Goal: Information Seeking & Learning: Learn about a topic

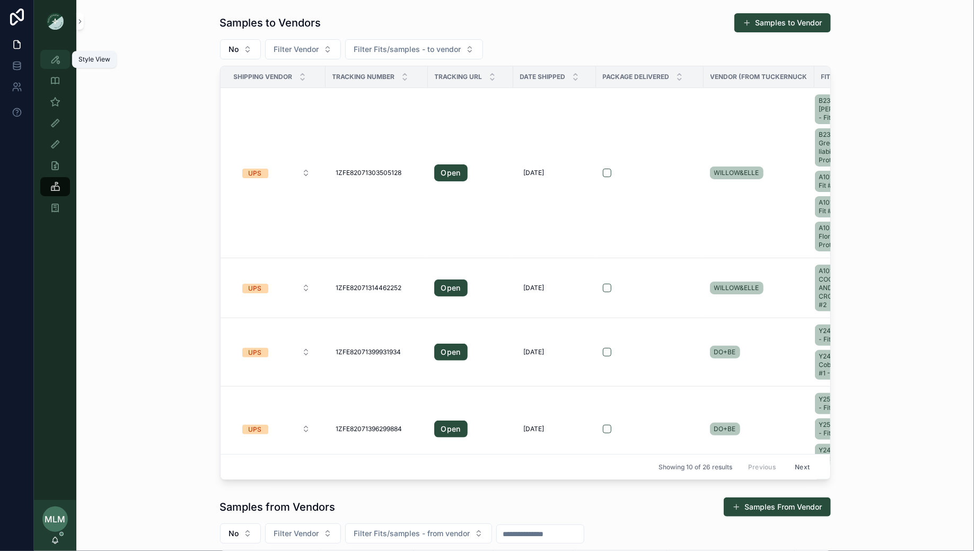
click at [62, 64] on div "Style View" at bounding box center [55, 59] width 17 height 17
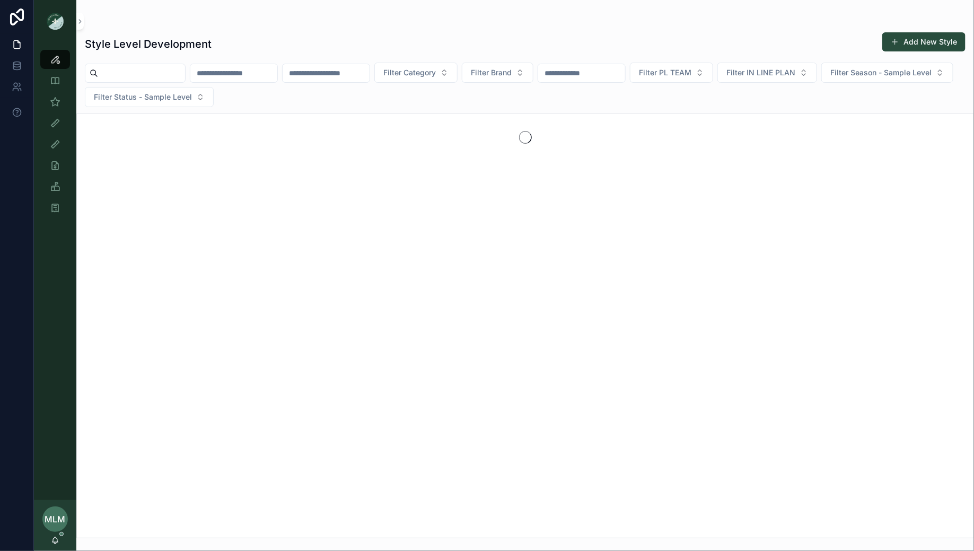
click at [277, 72] on input "scrollable content" at bounding box center [233, 73] width 87 height 15
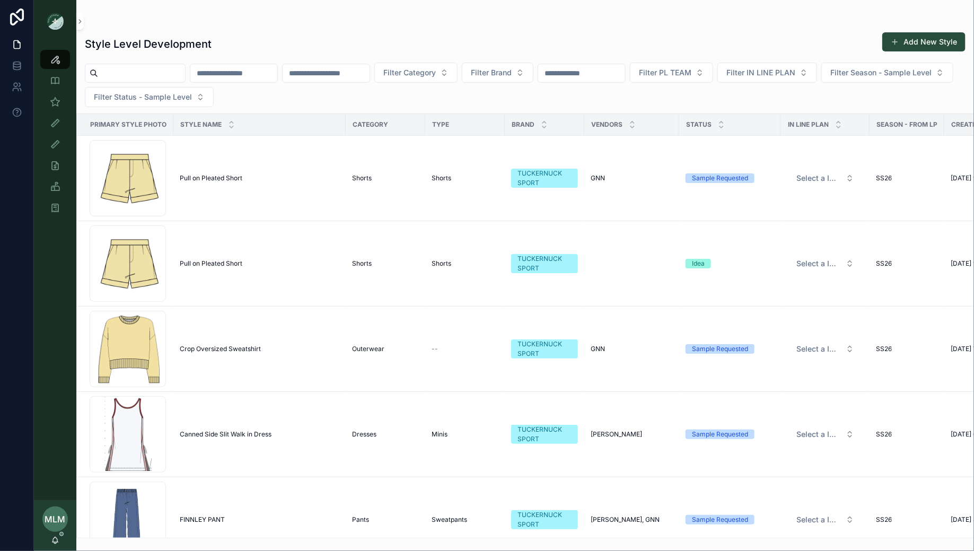
click at [359, 74] on input "scrollable content" at bounding box center [326, 73] width 87 height 15
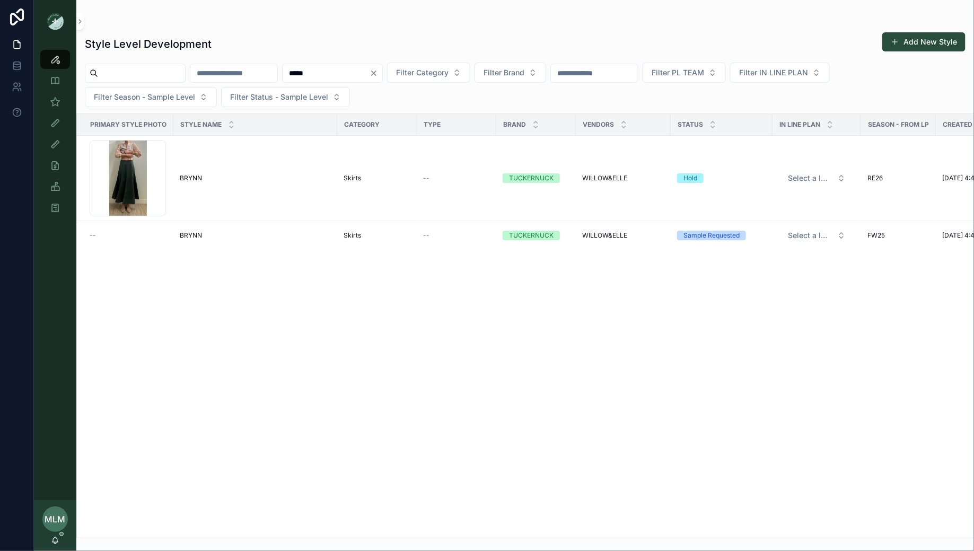
type input "*****"
click at [421, 32] on div "Style Level Development Add New Style" at bounding box center [525, 44] width 881 height 24
click at [186, 233] on span "BRYNN" at bounding box center [191, 235] width 22 height 8
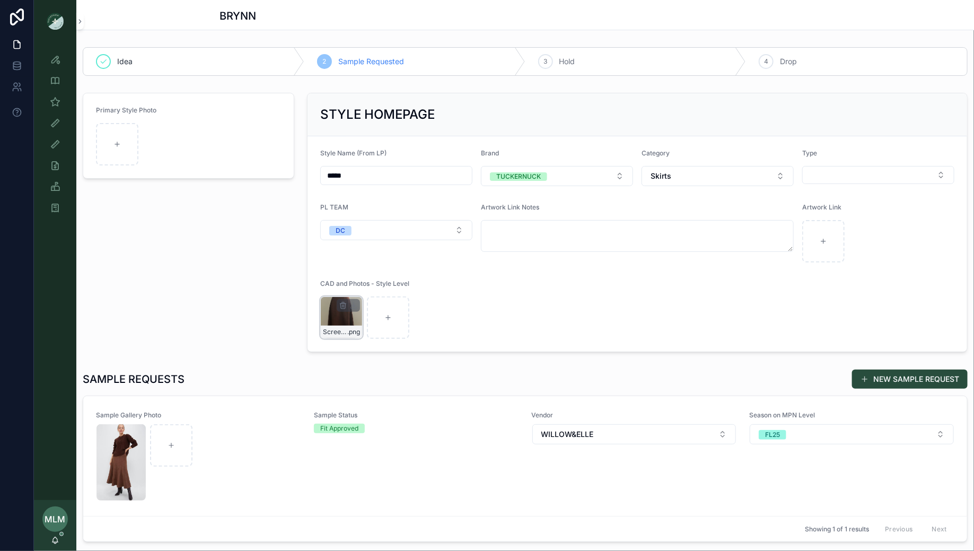
click at [335, 311] on div "Screenshot-2025-05-27-at-4.14.58-PM-(1) .png" at bounding box center [341, 317] width 42 height 42
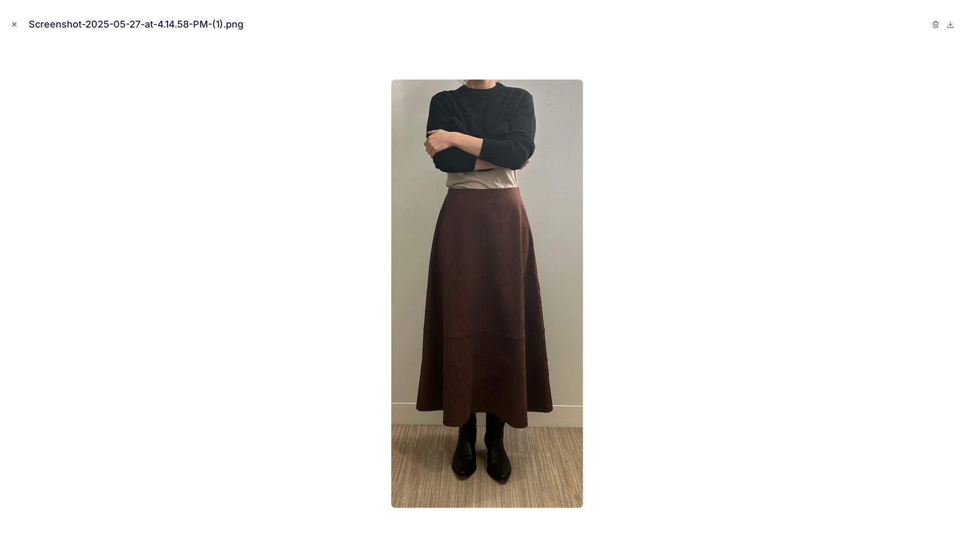
click at [11, 21] on icon "Close modal" at bounding box center [14, 24] width 7 height 7
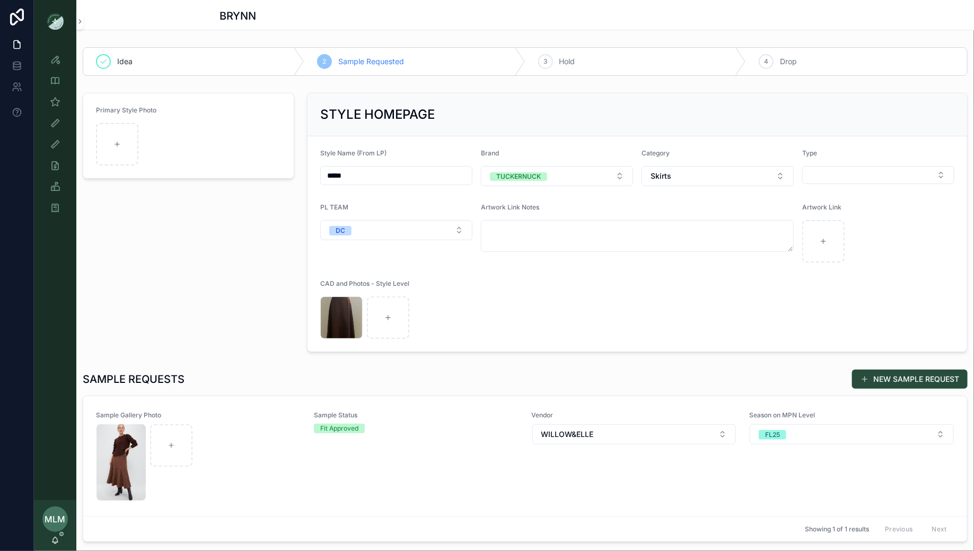
click at [191, 238] on div "Primary Style Photo" at bounding box center [188, 223] width 224 height 268
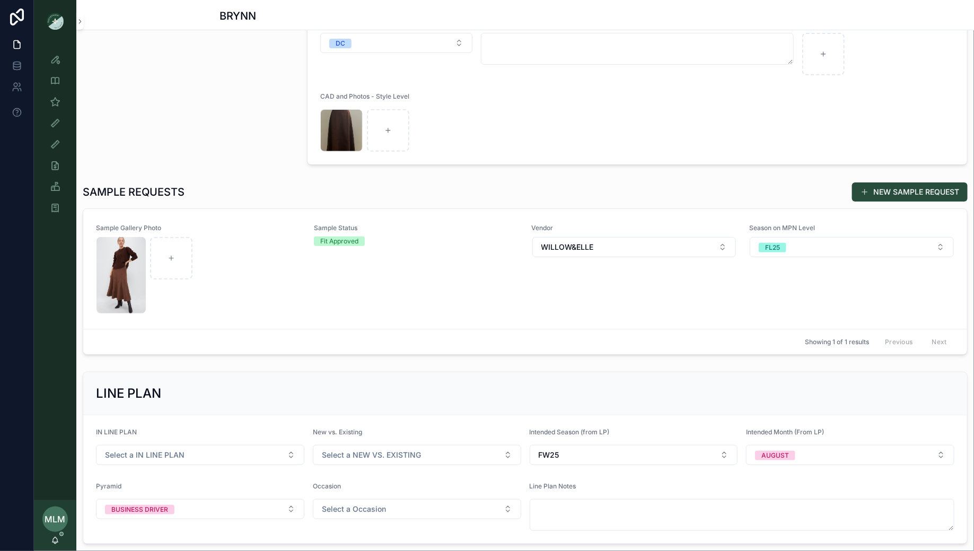
scroll to position [191, 0]
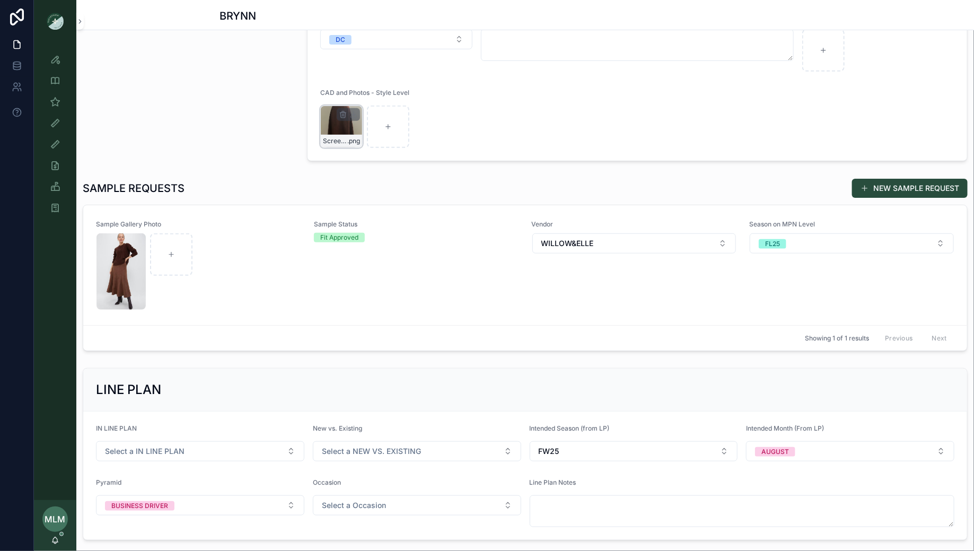
click at [338, 112] on div "scrollable content" at bounding box center [348, 114] width 23 height 13
click at [330, 118] on div "Screenshot-2025-05-27-at-4.14.58-PM-(1) .png" at bounding box center [341, 127] width 42 height 42
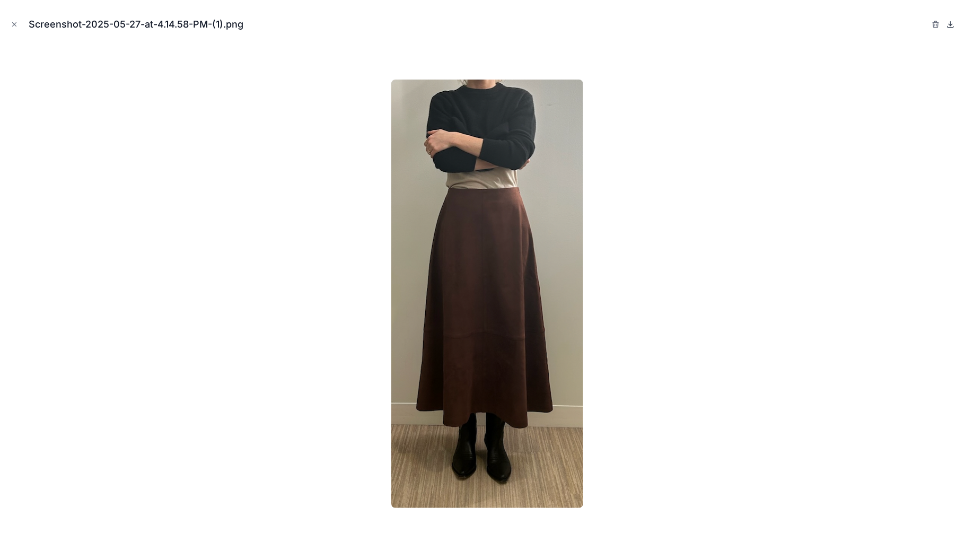
click at [953, 24] on icon at bounding box center [951, 25] width 4 height 2
click at [11, 22] on icon "Close modal" at bounding box center [14, 24] width 7 height 7
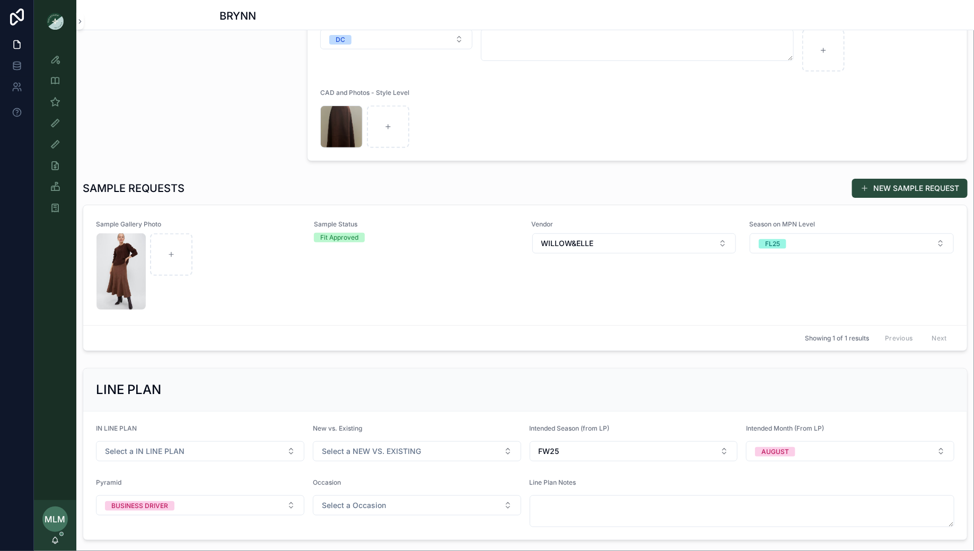
scroll to position [234, 0]
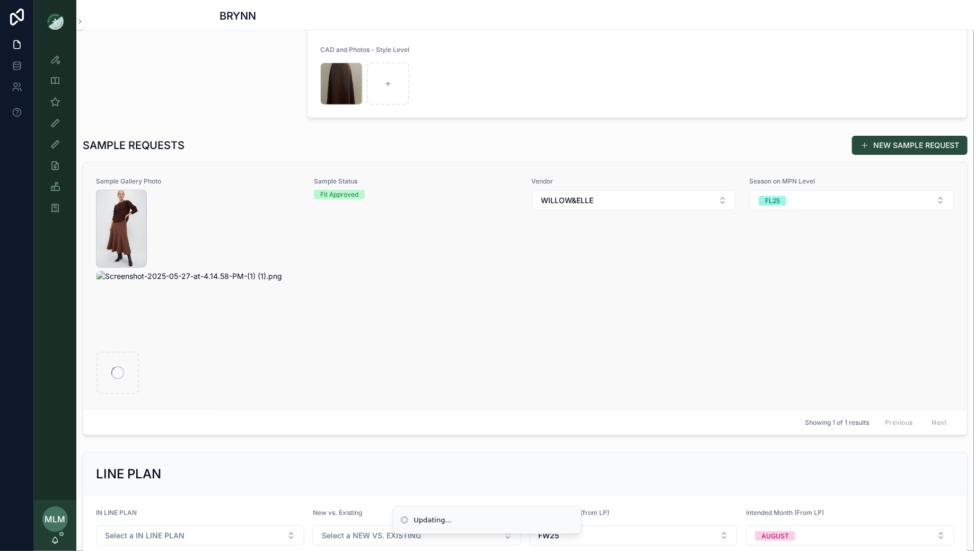
click at [126, 215] on img "scrollable content" at bounding box center [121, 228] width 49 height 76
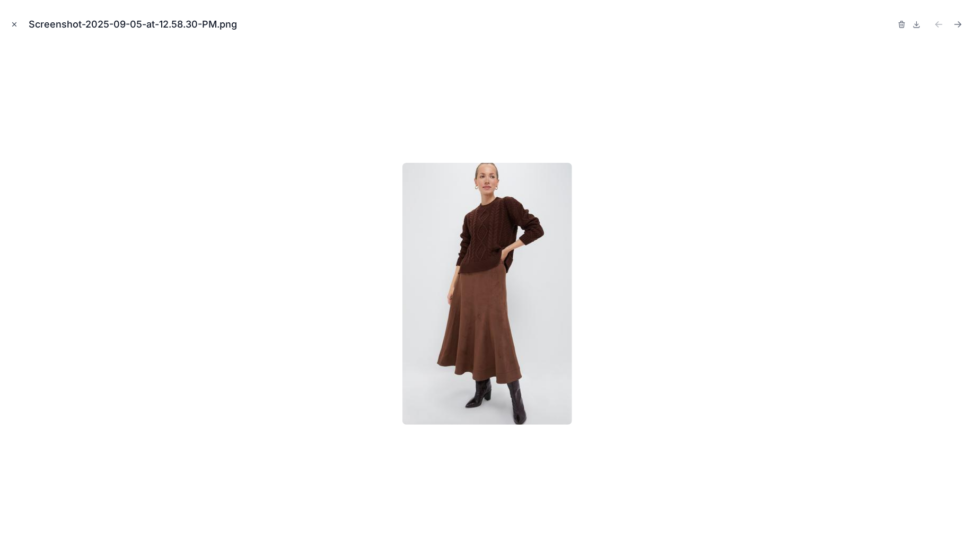
click at [13, 23] on icon "Close modal" at bounding box center [15, 25] width 4 height 4
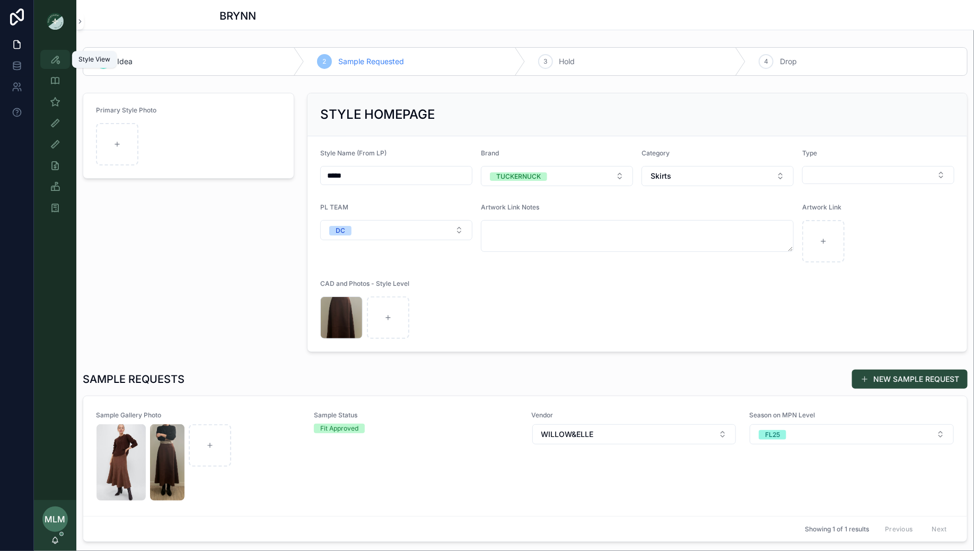
click at [55, 60] on icon "scrollable content" at bounding box center [55, 59] width 11 height 11
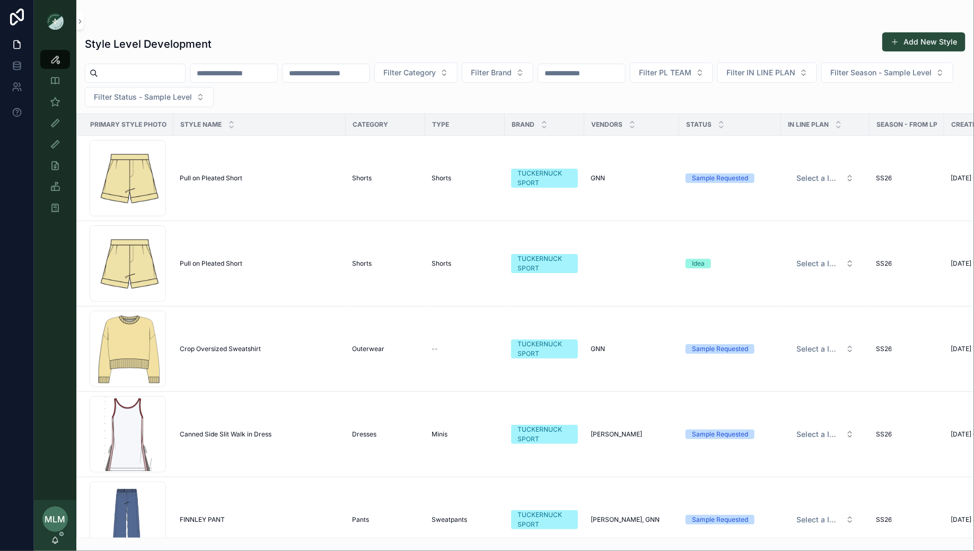
click at [260, 75] on input "scrollable content" at bounding box center [233, 73] width 87 height 15
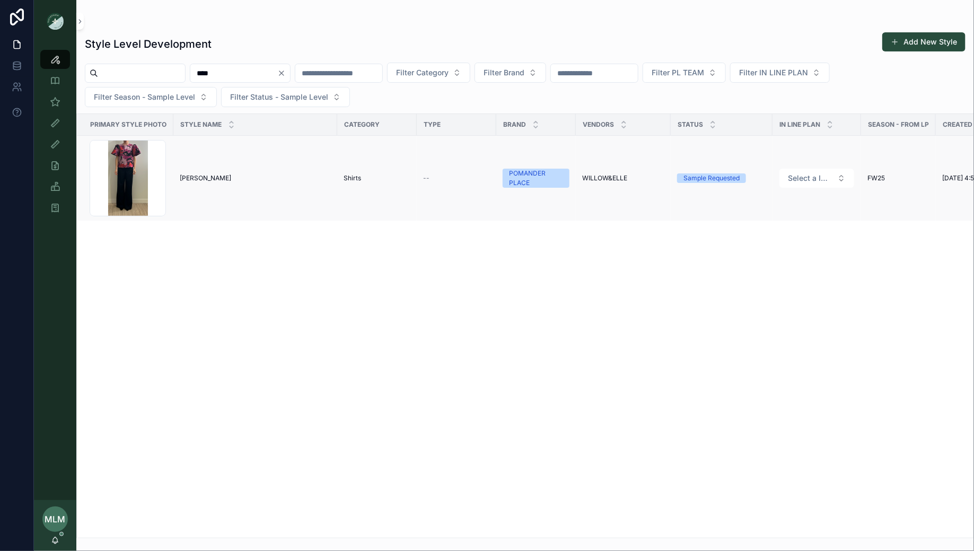
type input "****"
click at [189, 178] on span "LYLA" at bounding box center [205, 178] width 51 height 8
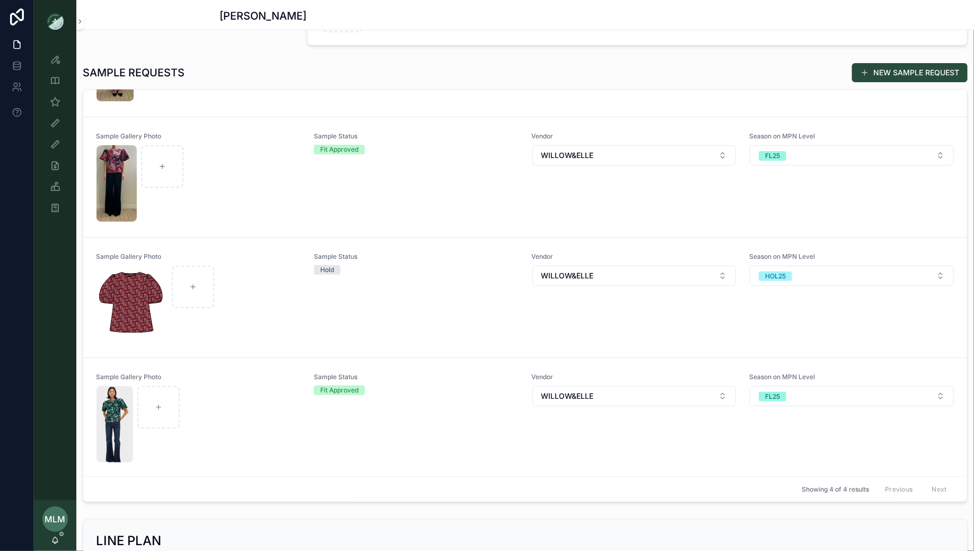
scroll to position [342, 0]
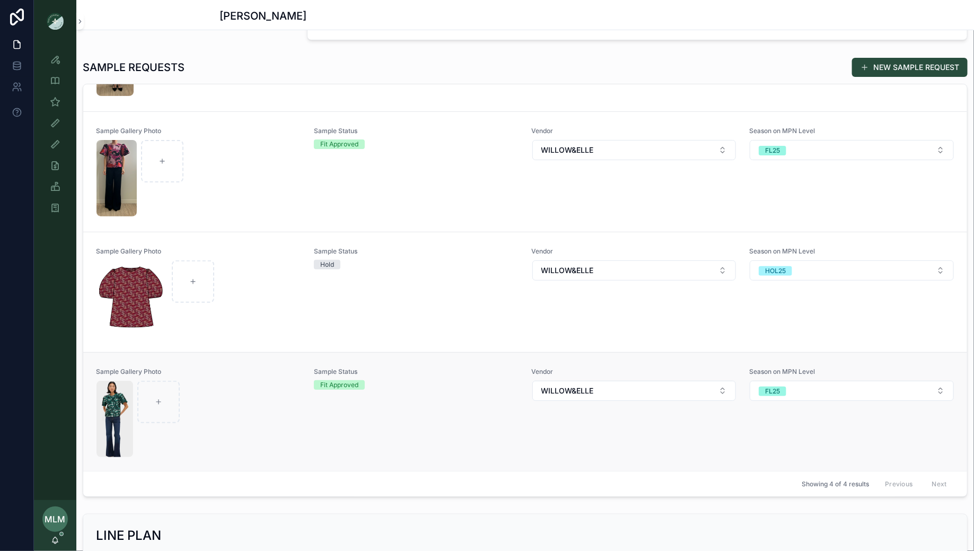
click at [291, 409] on div "scrollable content" at bounding box center [199, 419] width 204 height 76
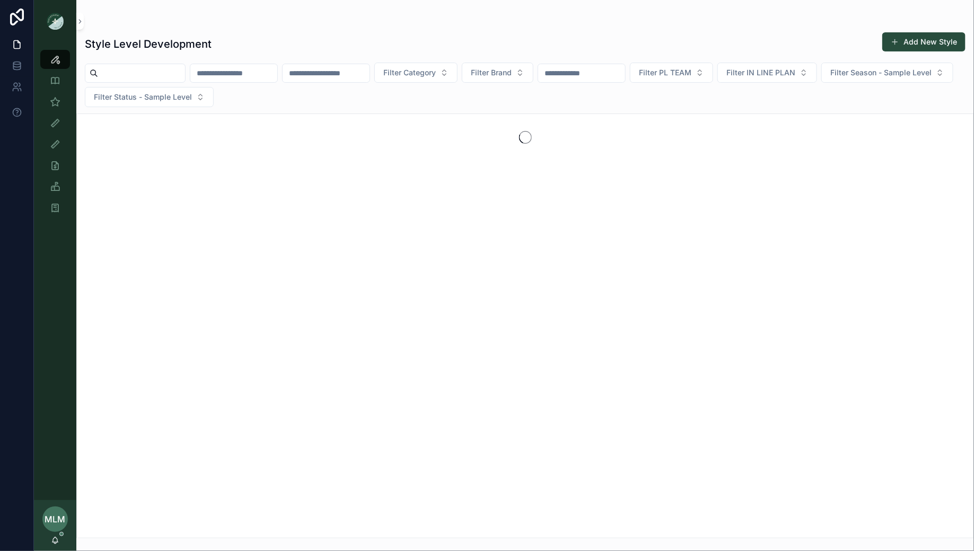
click at [342, 73] on input "scrollable content" at bounding box center [326, 73] width 87 height 15
paste input "******"
type input "******"
click at [354, 34] on div "Style Level Development Add New Style" at bounding box center [525, 44] width 881 height 24
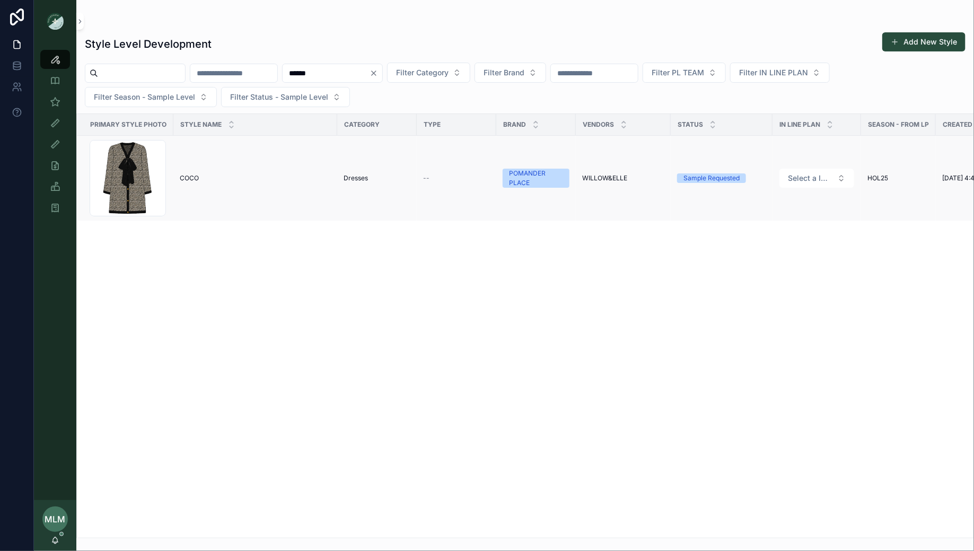
click at [187, 176] on span "COCO" at bounding box center [189, 178] width 19 height 8
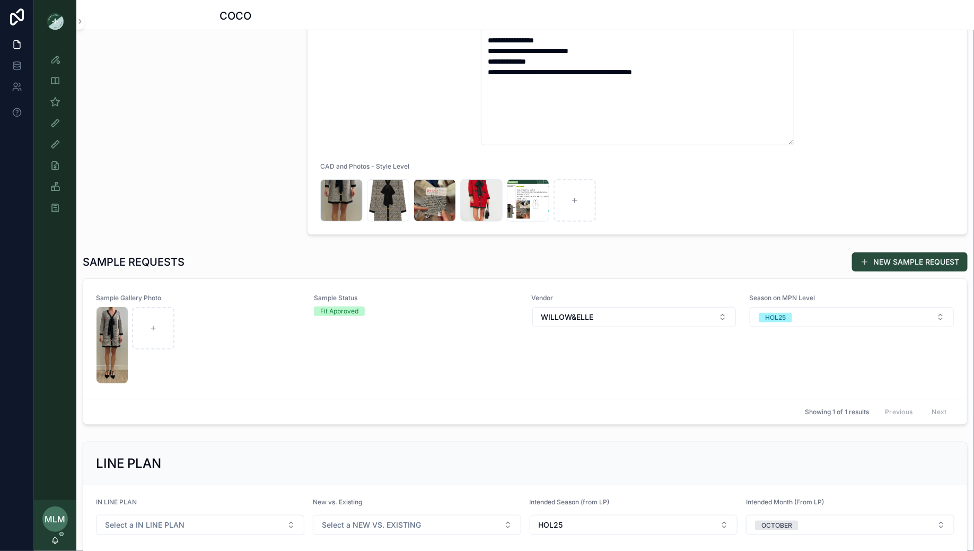
scroll to position [227, 0]
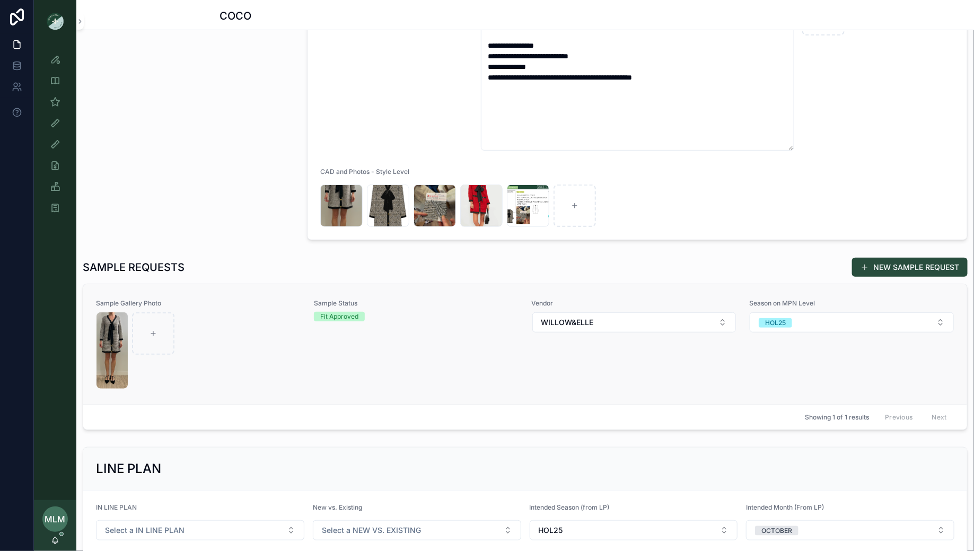
click at [248, 341] on div "scrollable content" at bounding box center [199, 350] width 204 height 76
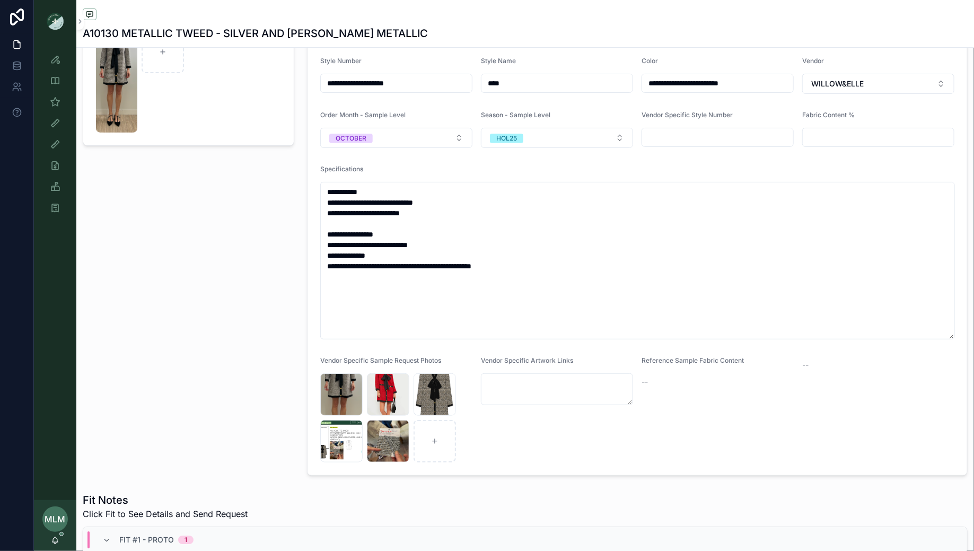
scroll to position [121, 0]
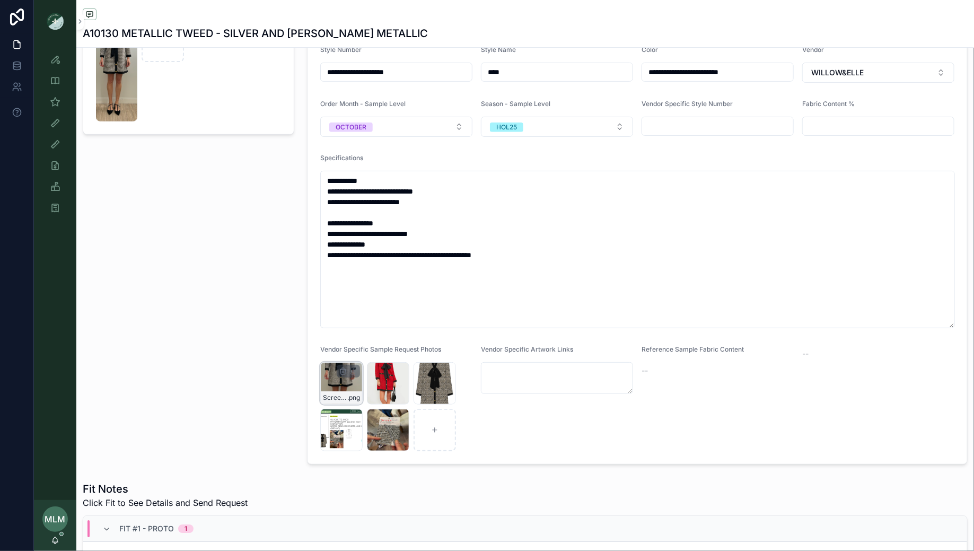
click at [334, 374] on div "Screenshot-2025-06-03-at-9.46.38-AM .png" at bounding box center [341, 383] width 42 height 42
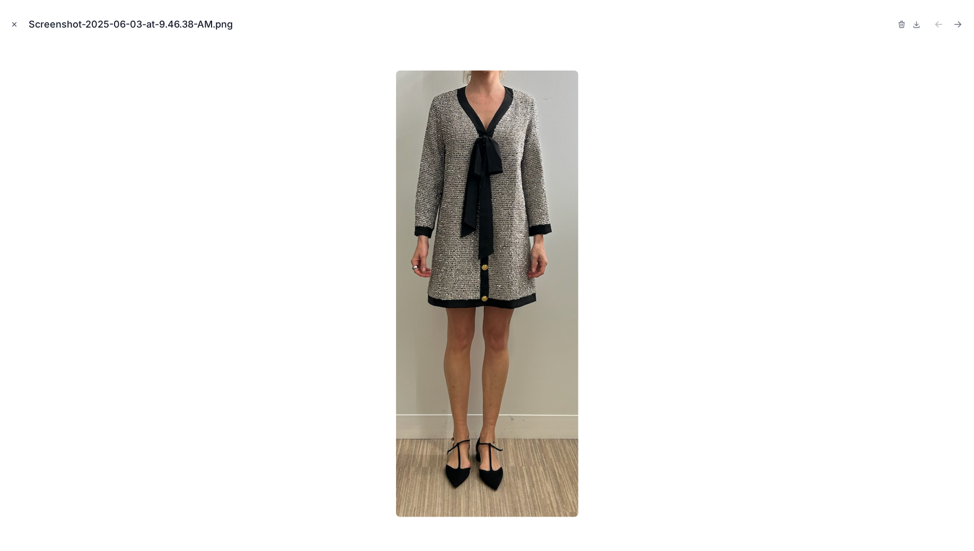
click at [15, 25] on icon "Close modal" at bounding box center [15, 25] width 4 height 4
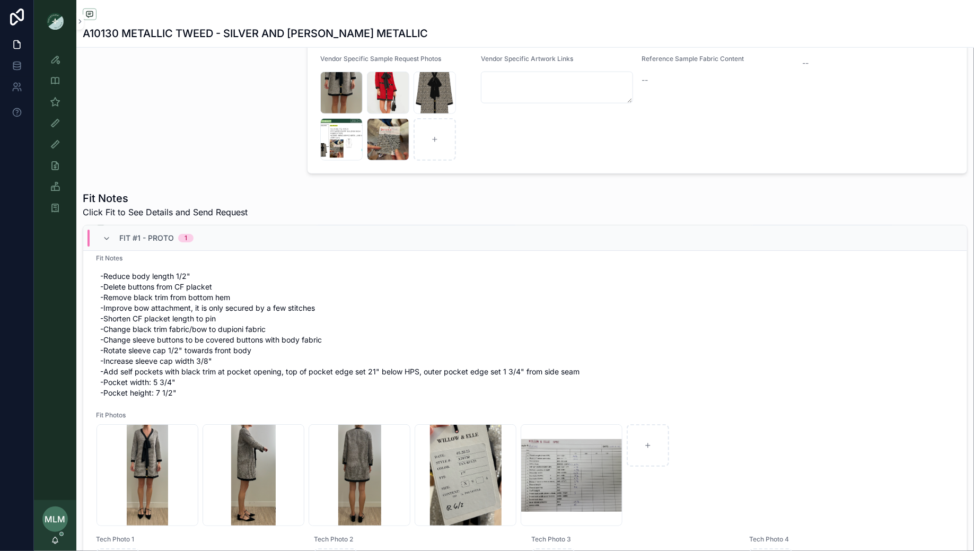
scroll to position [56, 0]
click at [452, 464] on div "Screenshot-2025-06-03-at-9.46.56-AM .png" at bounding box center [466, 474] width 102 height 102
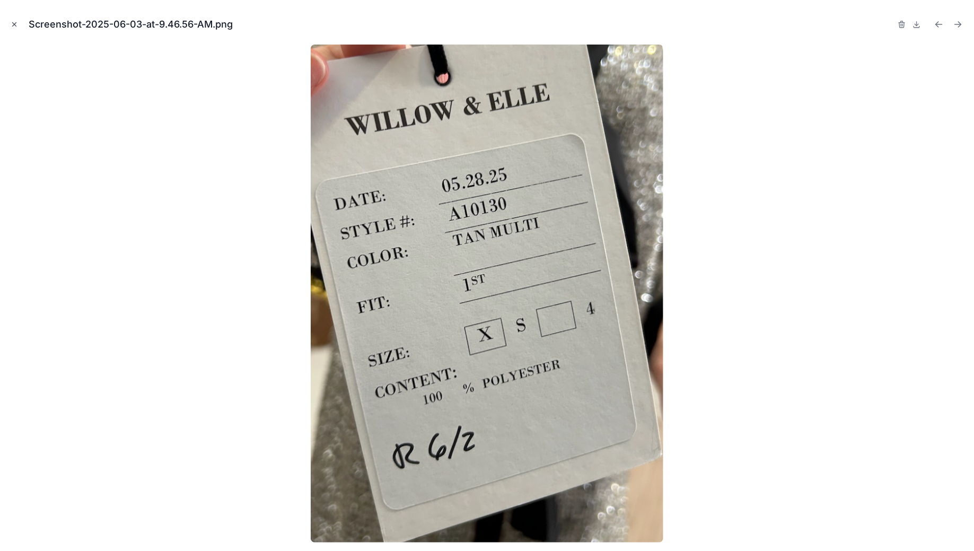
click at [14, 20] on button "Close modal" at bounding box center [14, 25] width 12 height 12
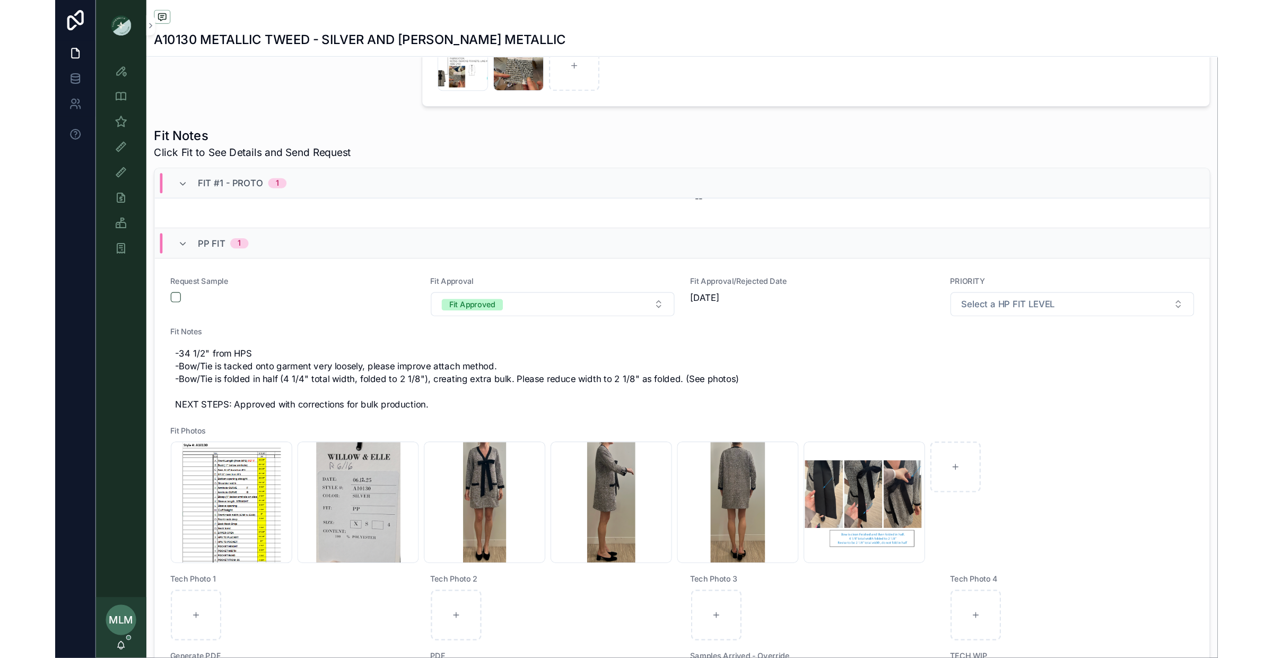
scroll to position [560, 0]
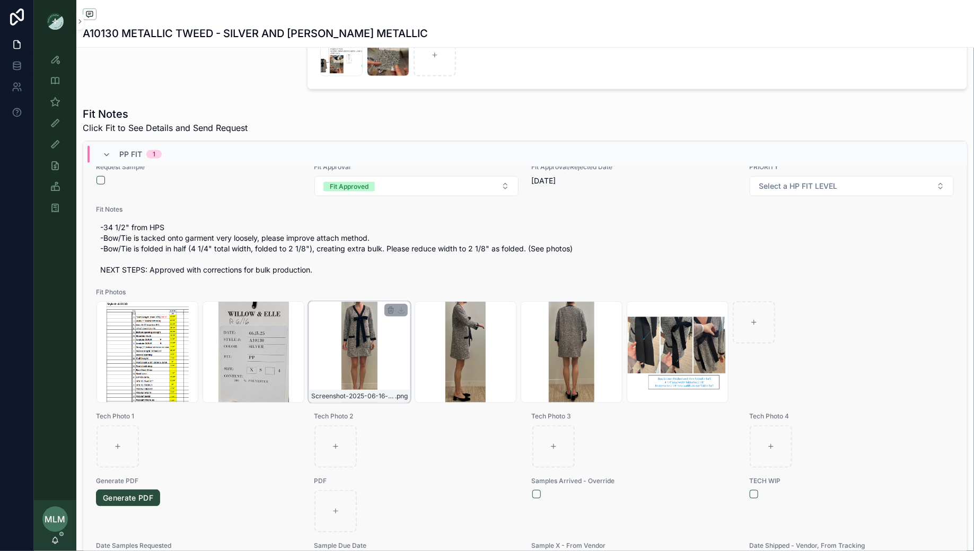
click at [352, 350] on div "Screenshot-2025-06-16-at-12.24.49-PM .png" at bounding box center [360, 352] width 102 height 102
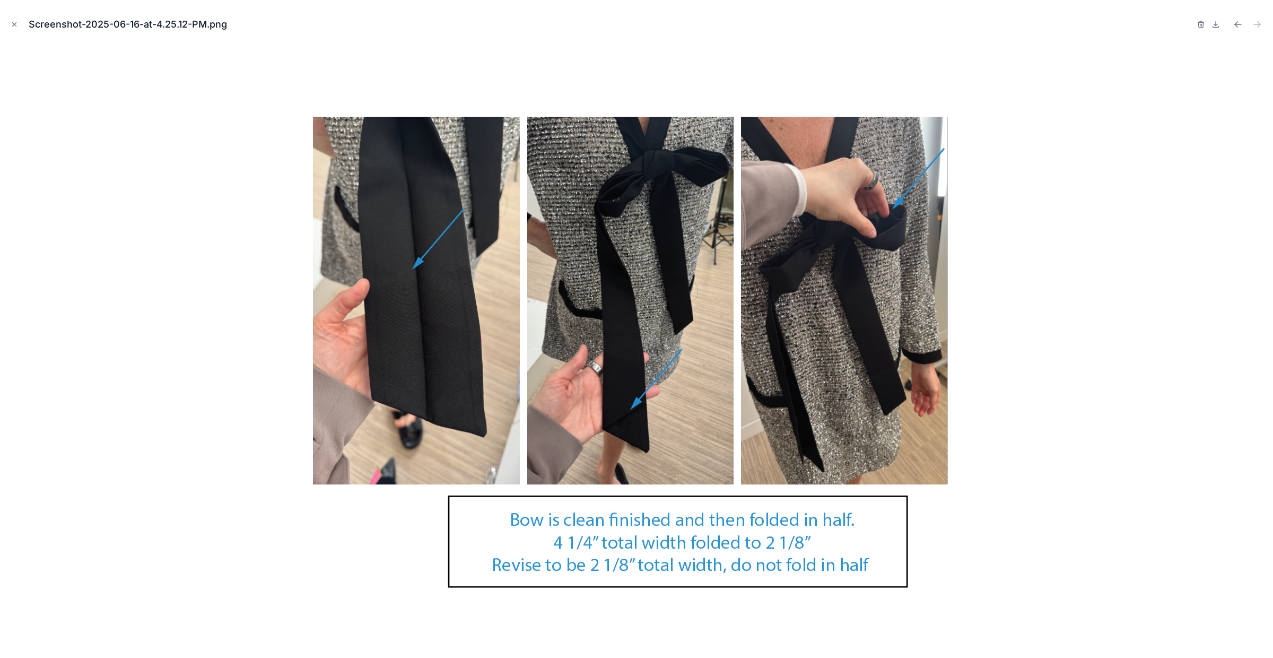
scroll to position [516, 0]
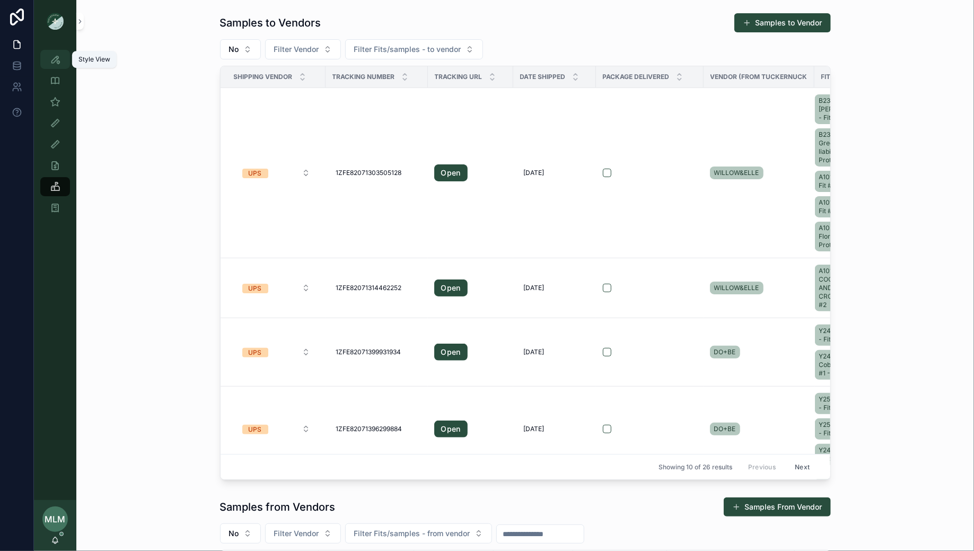
click at [53, 59] on icon "scrollable content" at bounding box center [55, 59] width 11 height 11
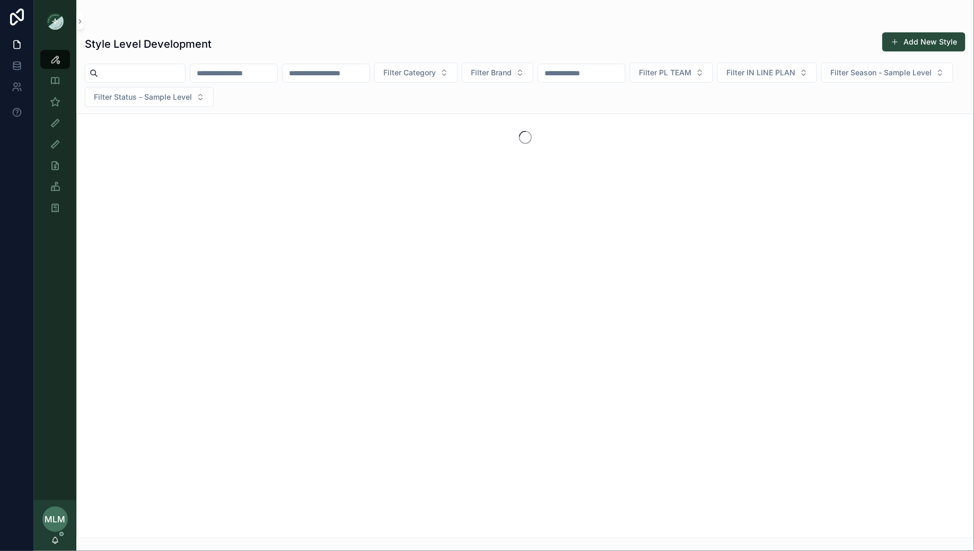
click at [347, 73] on input "scrollable content" at bounding box center [326, 73] width 87 height 15
paste input "*****"
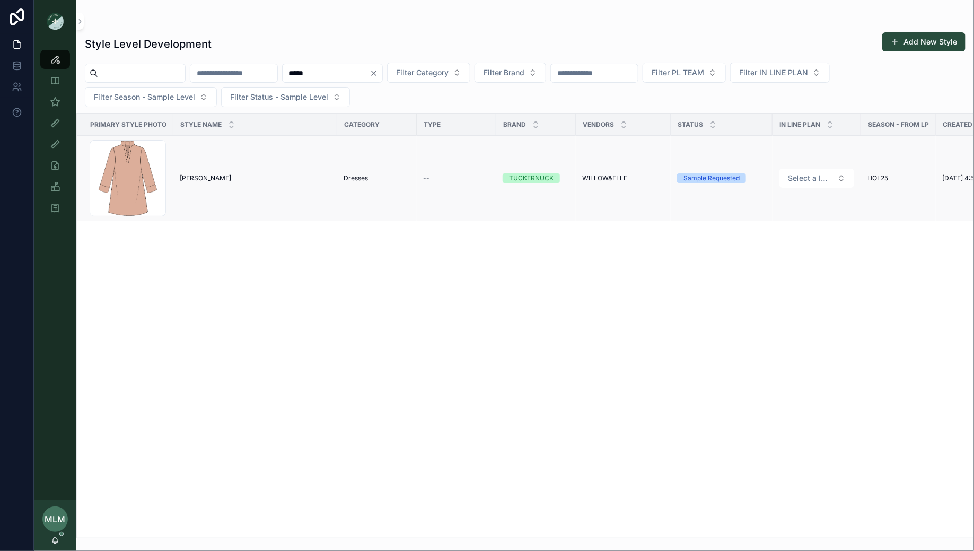
type input "*****"
click at [202, 179] on span "[PERSON_NAME]" at bounding box center [205, 178] width 51 height 8
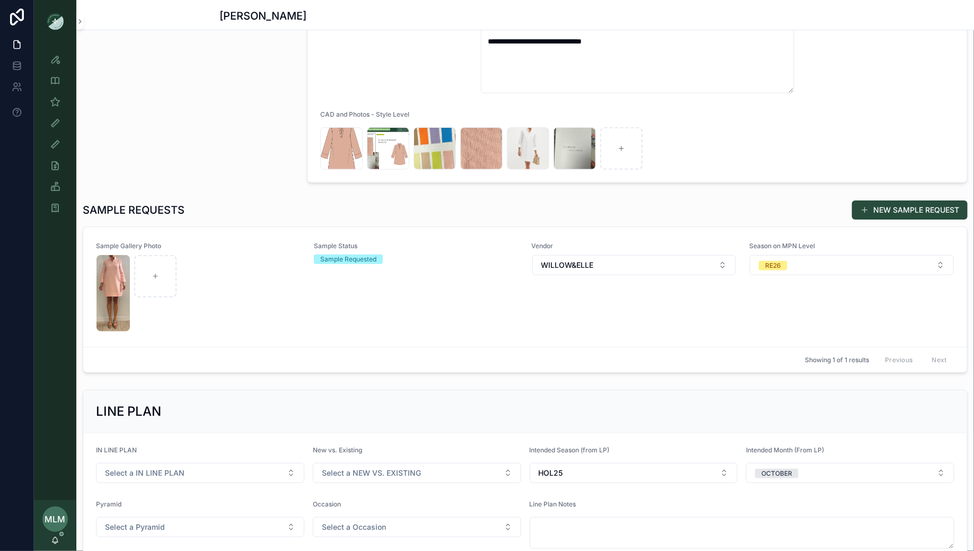
scroll to position [236, 0]
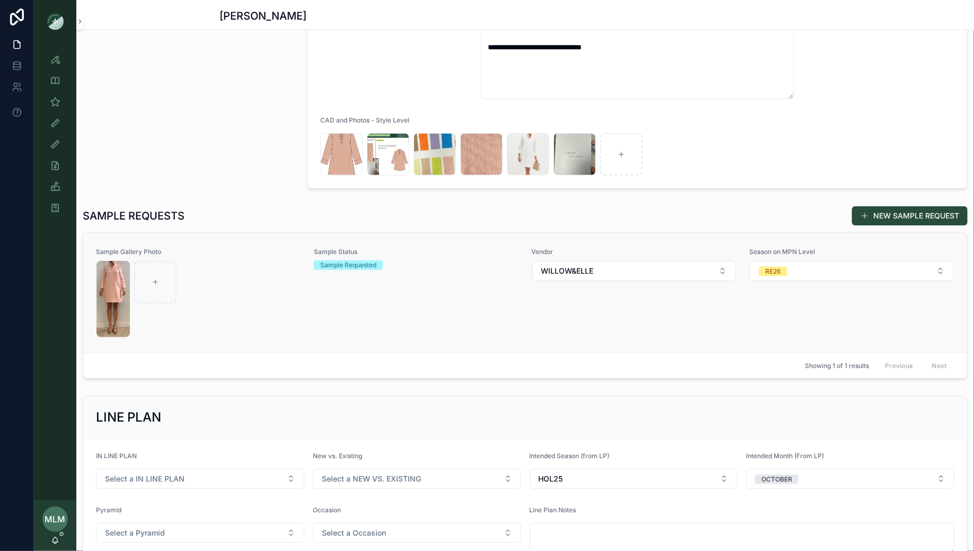
click at [242, 300] on div "scrollable content" at bounding box center [199, 299] width 204 height 76
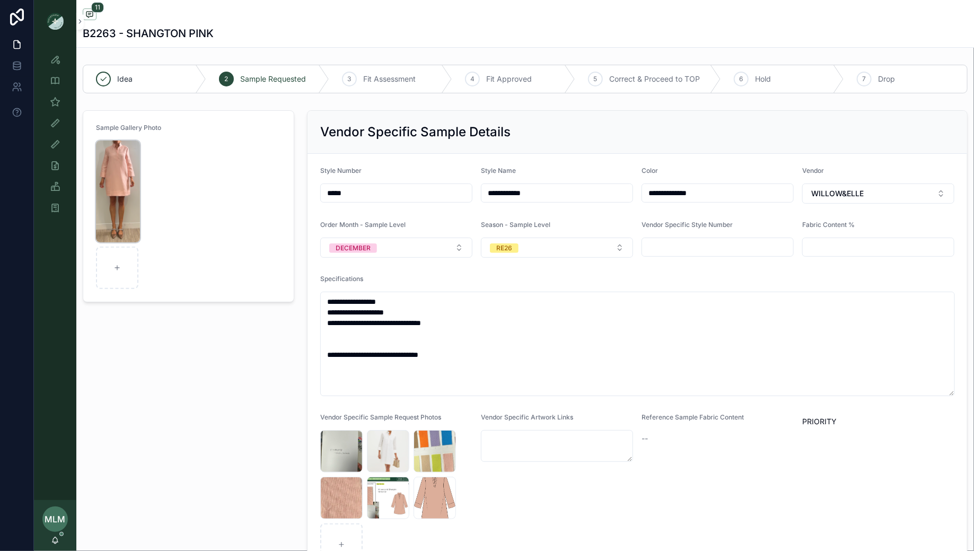
click at [116, 185] on img "scrollable content" at bounding box center [118, 192] width 44 height 102
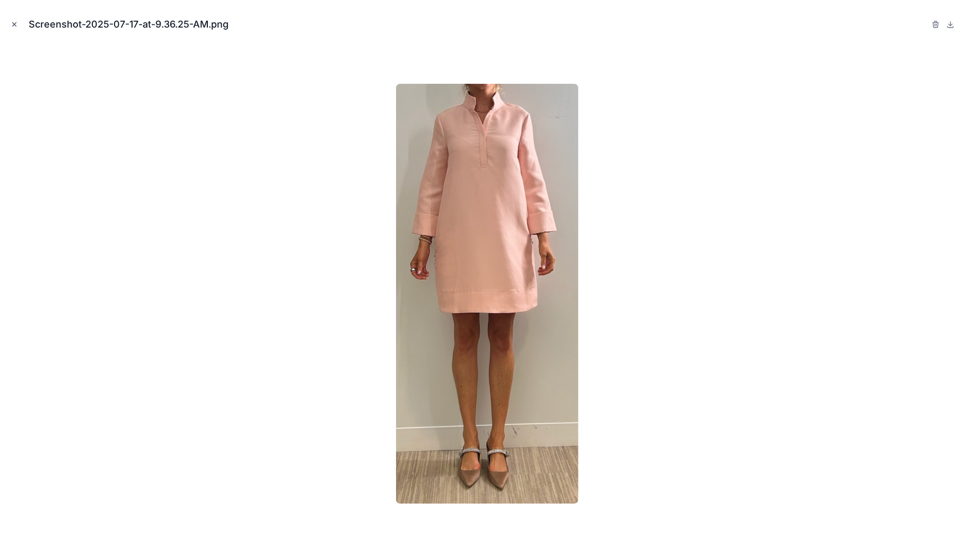
click at [14, 24] on icon "Close modal" at bounding box center [15, 25] width 4 height 4
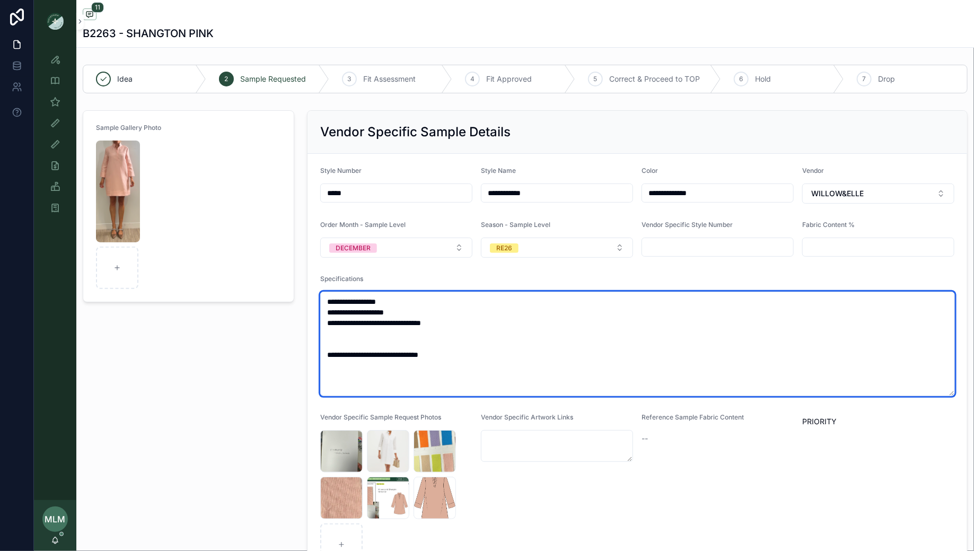
click at [388, 355] on textarea "**********" at bounding box center [637, 344] width 635 height 104
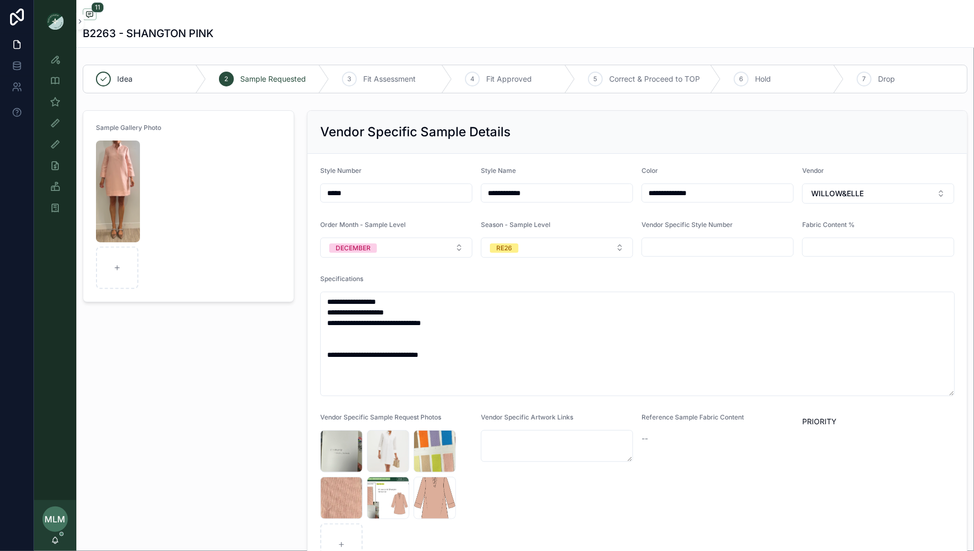
click at [207, 425] on div "Sample Gallery Photo" at bounding box center [188, 344] width 224 height 477
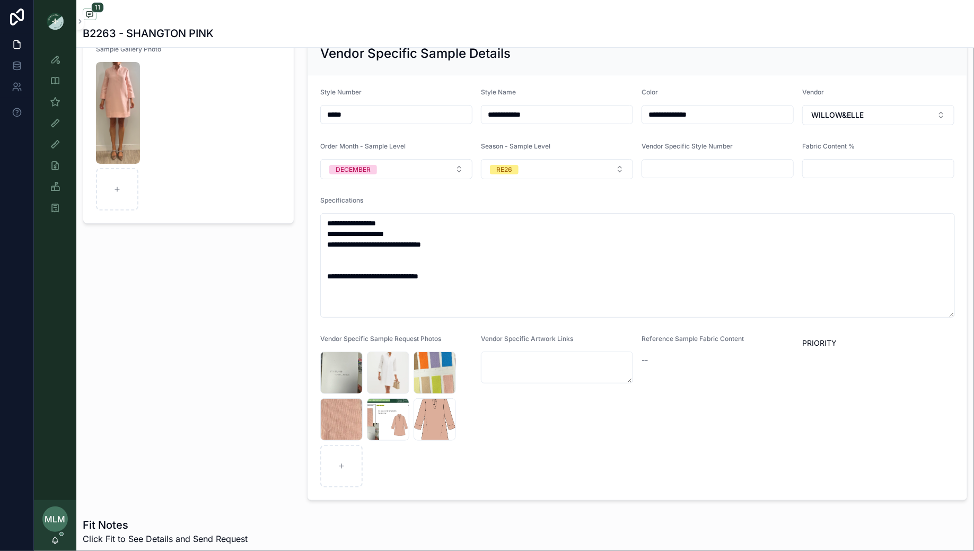
scroll to position [80, 0]
click at [376, 417] on div "Screenshot-2025-05-12-at-3.11.51-PM .png" at bounding box center [388, 418] width 42 height 42
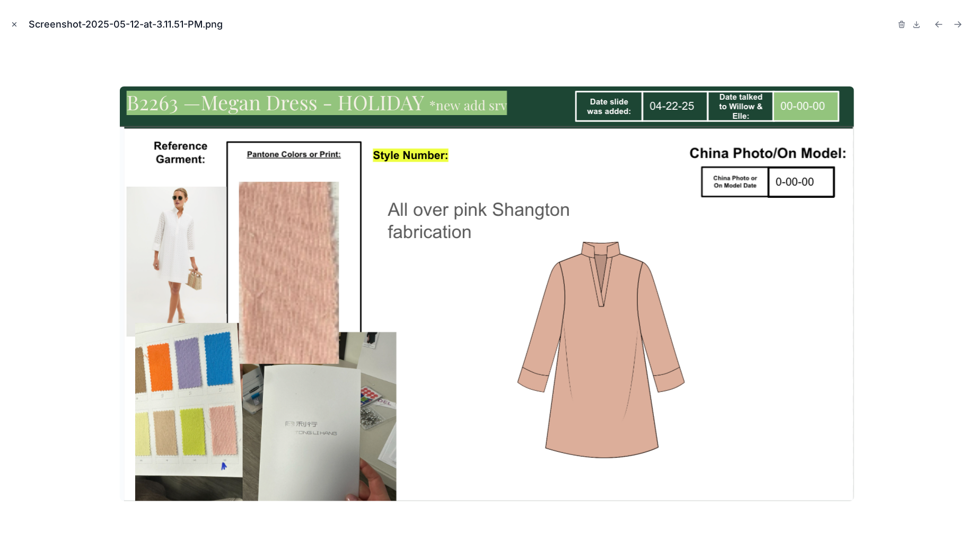
click at [13, 24] on icon "Close modal" at bounding box center [14, 24] width 7 height 7
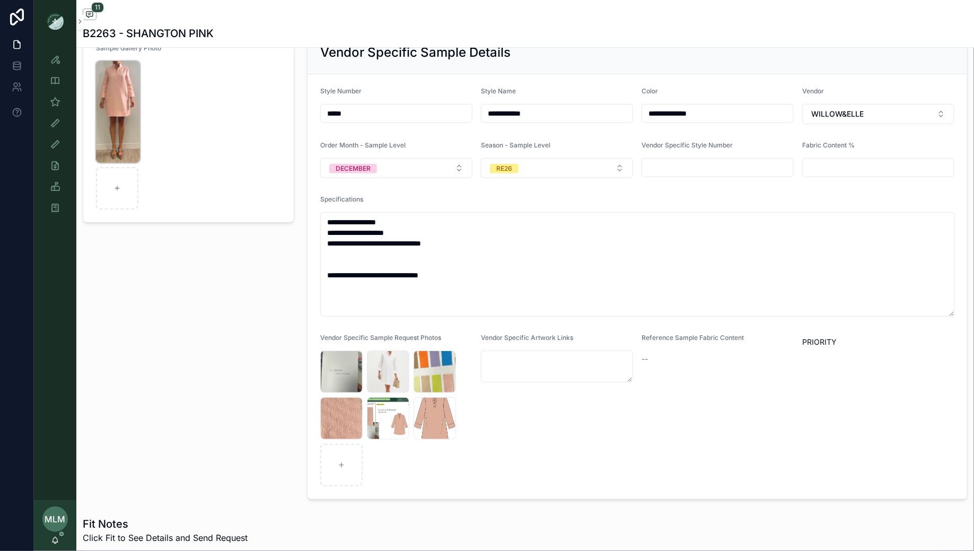
click at [124, 102] on img "scrollable content" at bounding box center [118, 112] width 44 height 102
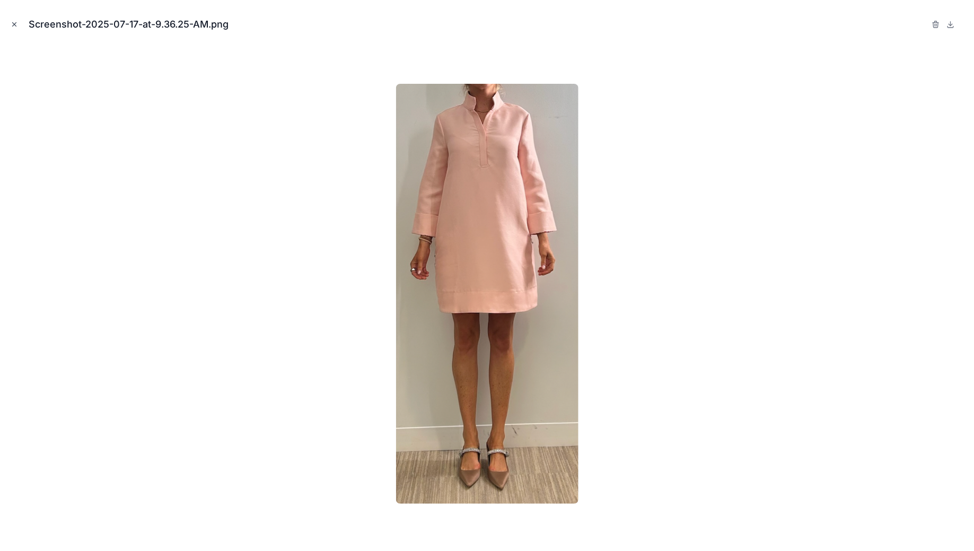
click at [13, 24] on icon "Close modal" at bounding box center [14, 24] width 7 height 7
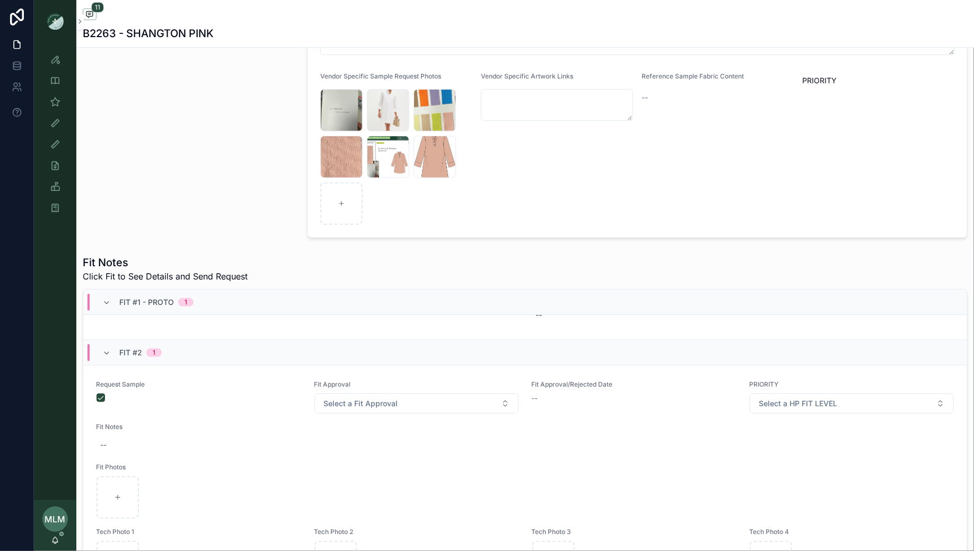
scroll to position [346, 0]
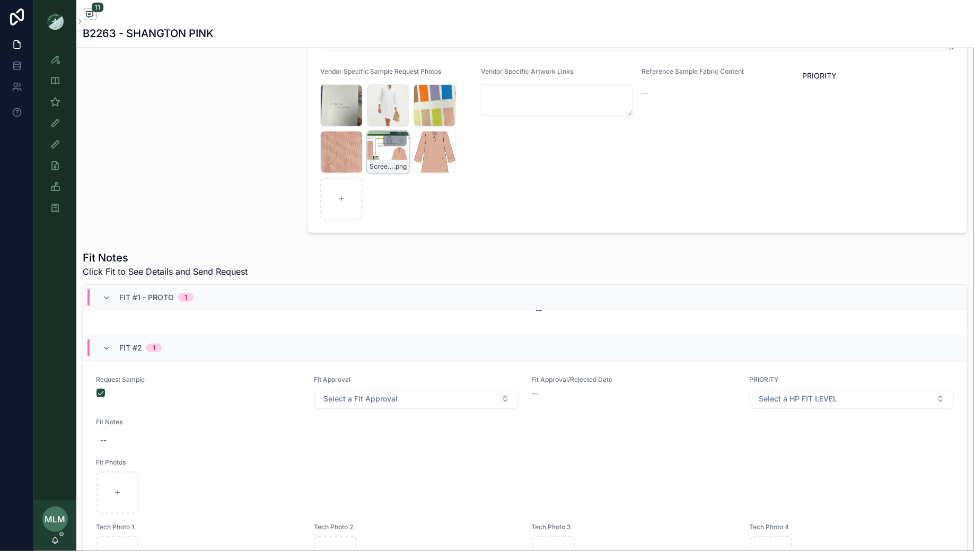
click at [396, 151] on div "Screenshot-2025-05-12-at-3.11.51-PM .png" at bounding box center [388, 152] width 42 height 42
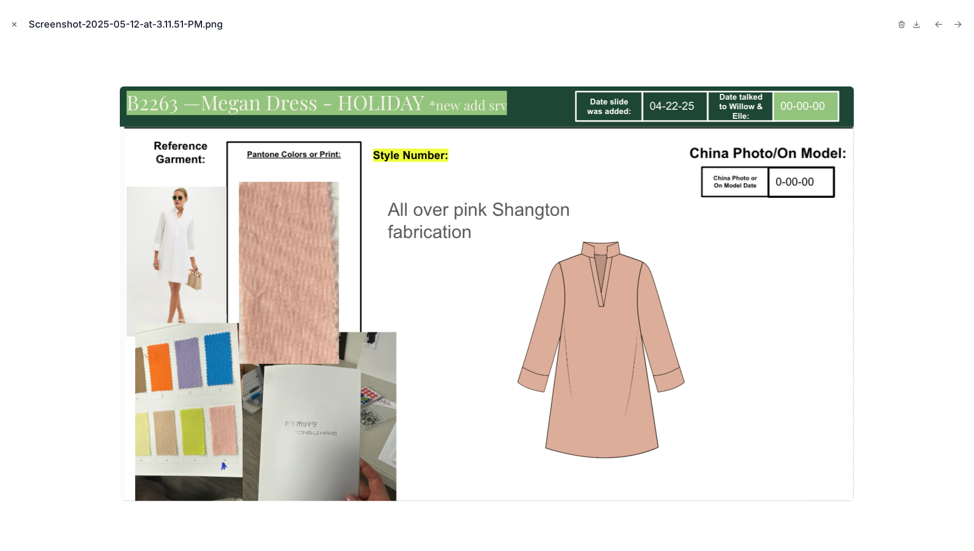
click at [10, 23] on button "Close modal" at bounding box center [14, 25] width 12 height 12
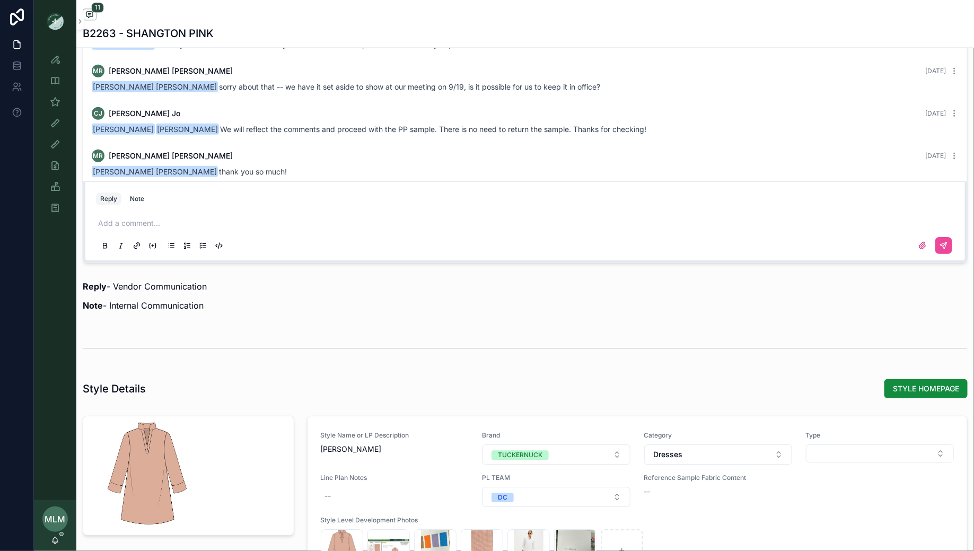
scroll to position [191, 0]
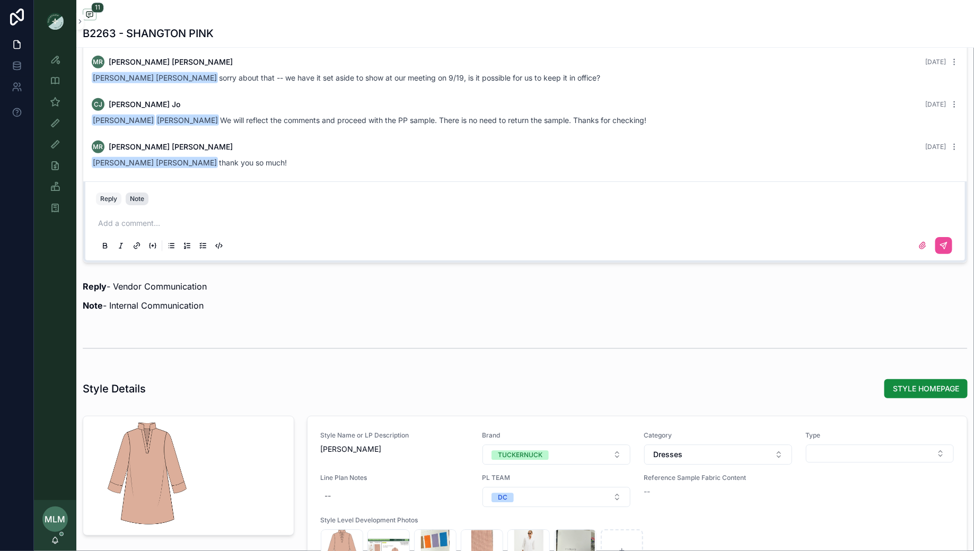
click at [137, 197] on div "Note" at bounding box center [137, 199] width 14 height 8
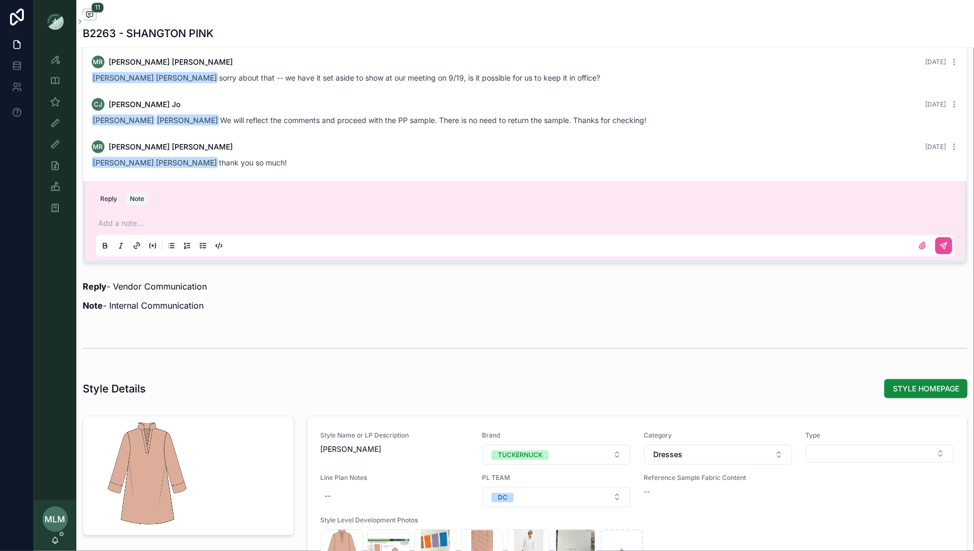
click at [190, 222] on p "scrollable content" at bounding box center [527, 223] width 859 height 11
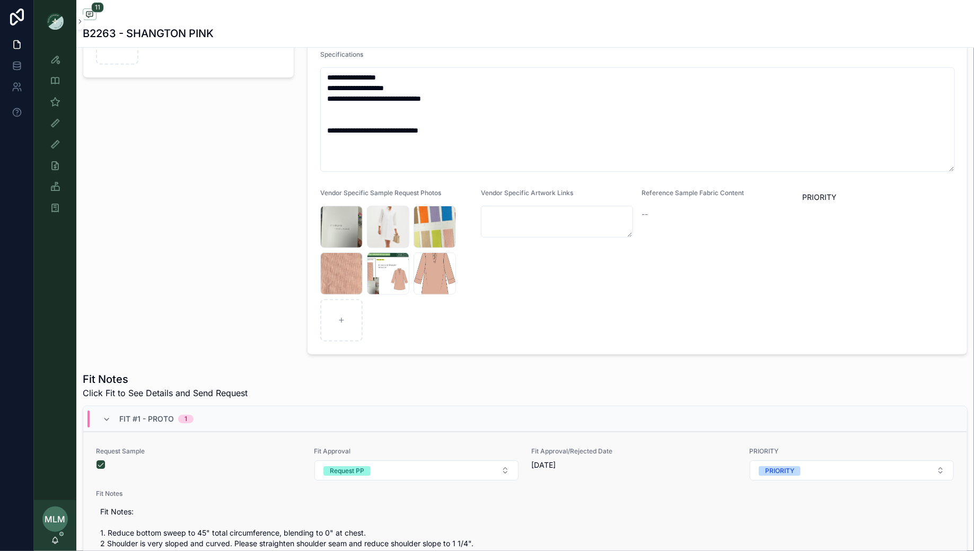
scroll to position [0, 0]
